Goal: Use online tool/utility: Utilize a website feature to perform a specific function

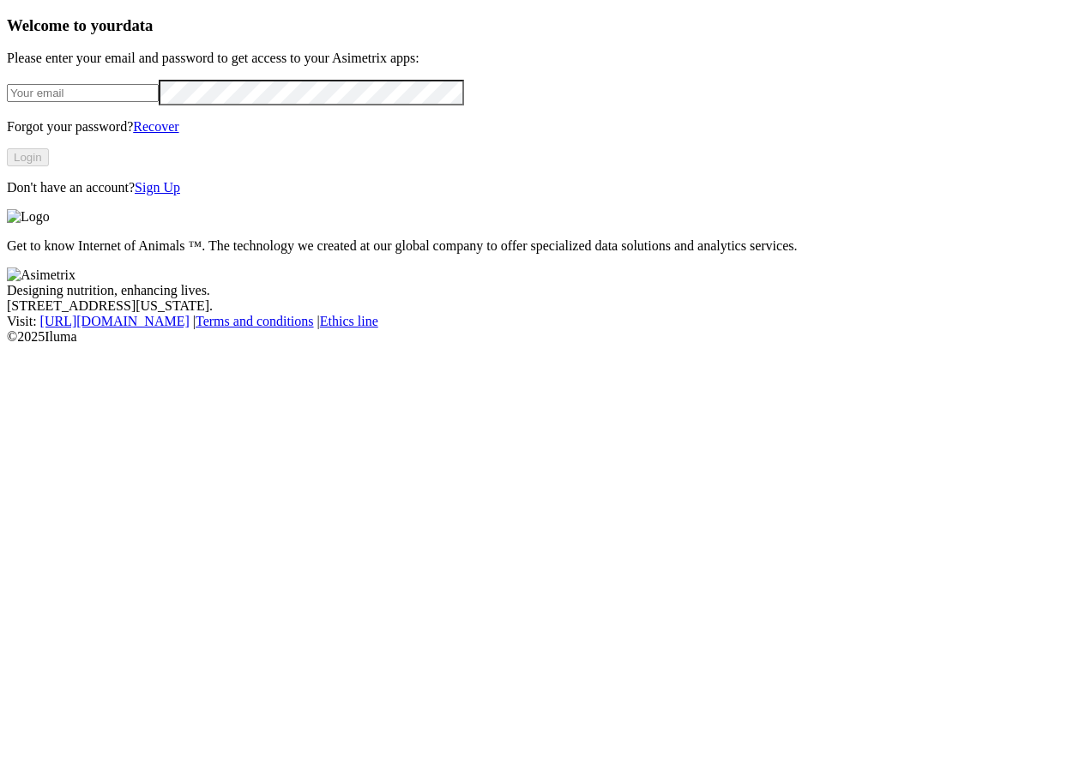
click at [159, 102] on input "email" at bounding box center [83, 93] width 152 height 18
type input "[PERSON_NAME][EMAIL_ADDRESS][PERSON_NAME][DOMAIN_NAME]"
click at [49, 166] on button "Login" at bounding box center [28, 157] width 42 height 18
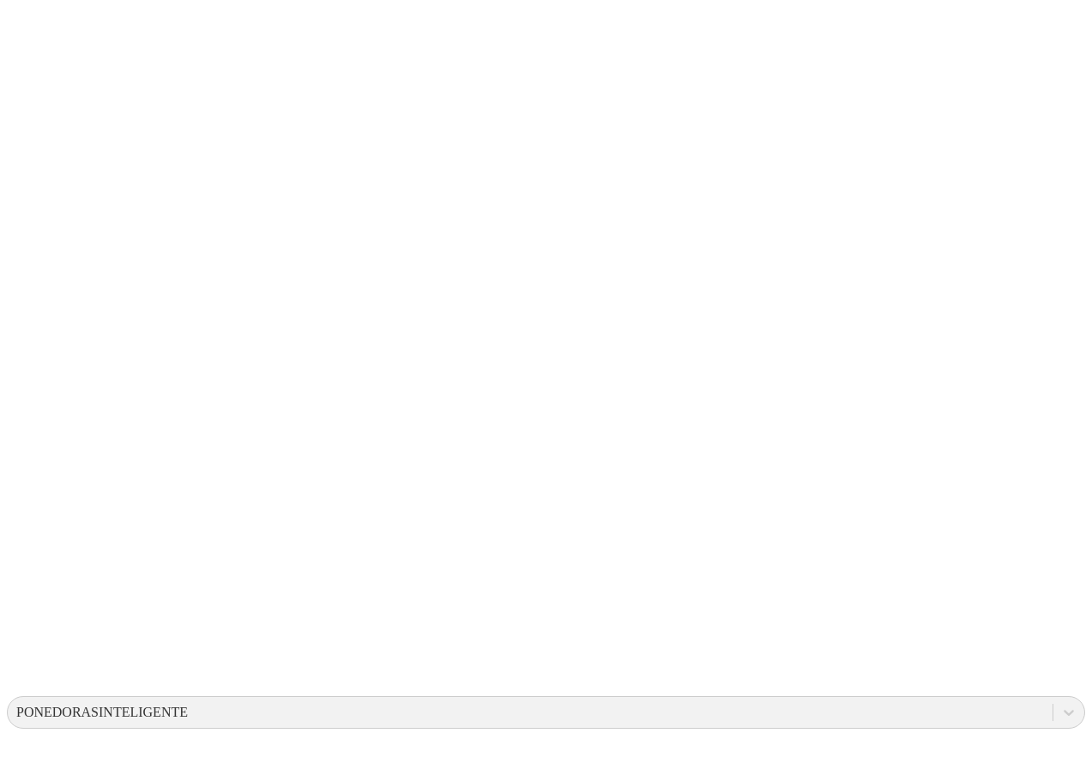
click at [188, 705] on div "PONEDORASINTELIGENTE" at bounding box center [102, 712] width 172 height 15
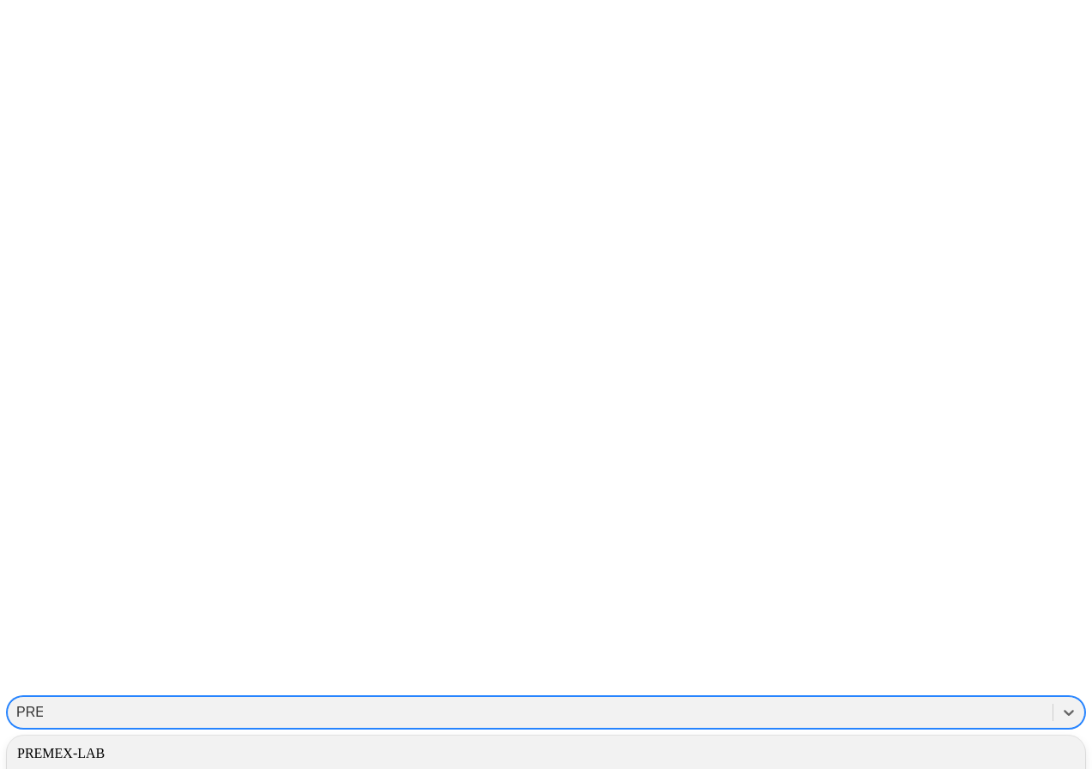
type input "PREME"
click at [821, 739] on div "PREMEX-LAB" at bounding box center [546, 753] width 1078 height 29
